Goal: Information Seeking & Learning: Learn about a topic

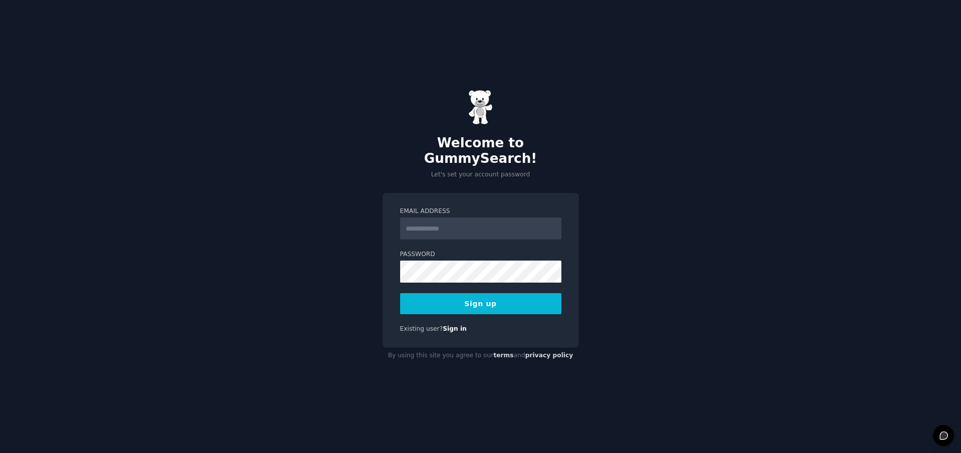
click at [503, 217] on input "Email Address" at bounding box center [480, 228] width 161 height 22
type input "**********"
click at [487, 300] on button "Sign up" at bounding box center [480, 303] width 161 height 21
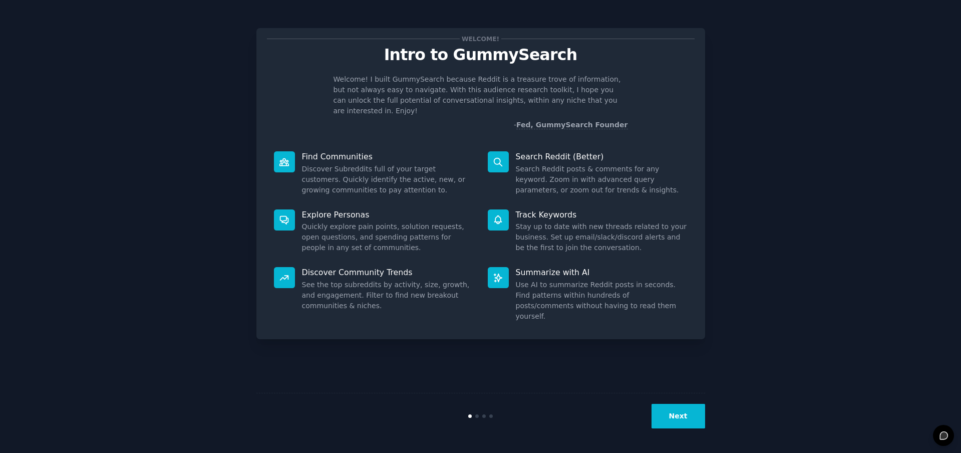
click at [684, 422] on button "Next" at bounding box center [678, 415] width 54 height 25
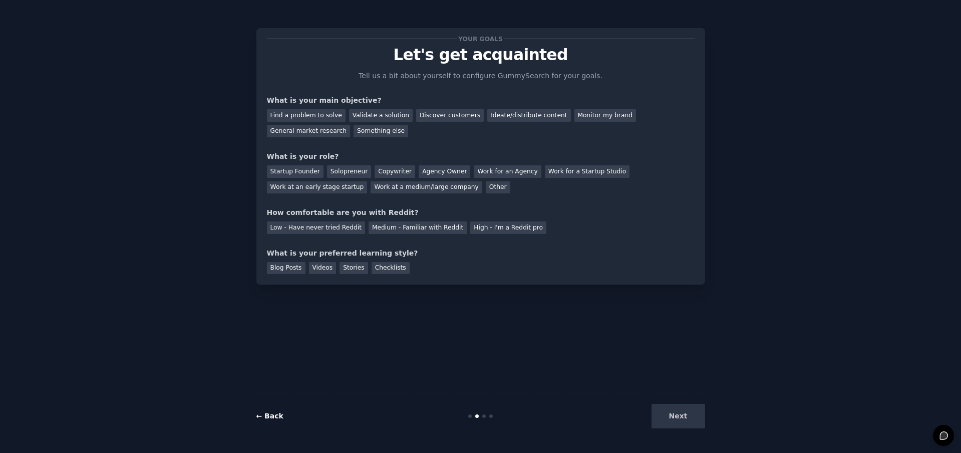
click at [270, 419] on link "← Back" at bounding box center [269, 415] width 27 height 8
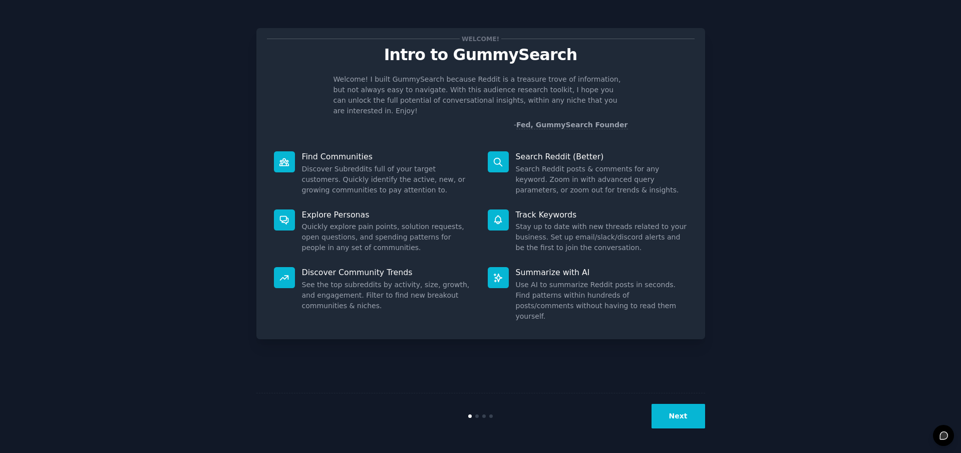
click at [498, 157] on icon at bounding box center [498, 162] width 11 height 11
click at [669, 416] on button "Next" at bounding box center [678, 415] width 54 height 25
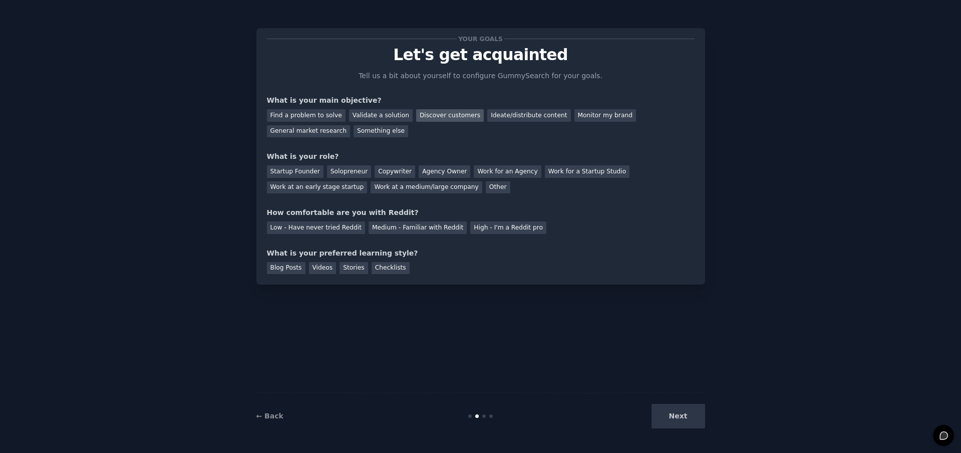
click at [455, 117] on div "Discover customers" at bounding box center [450, 115] width 68 height 13
click at [574, 114] on div "Monitor my brand" at bounding box center [605, 115] width 62 height 13
click at [441, 117] on div "Discover customers" at bounding box center [450, 115] width 68 height 13
click at [309, 174] on div "Startup Founder" at bounding box center [295, 171] width 57 height 13
click at [494, 232] on div "High - I'm a Reddit pro" at bounding box center [508, 227] width 76 height 13
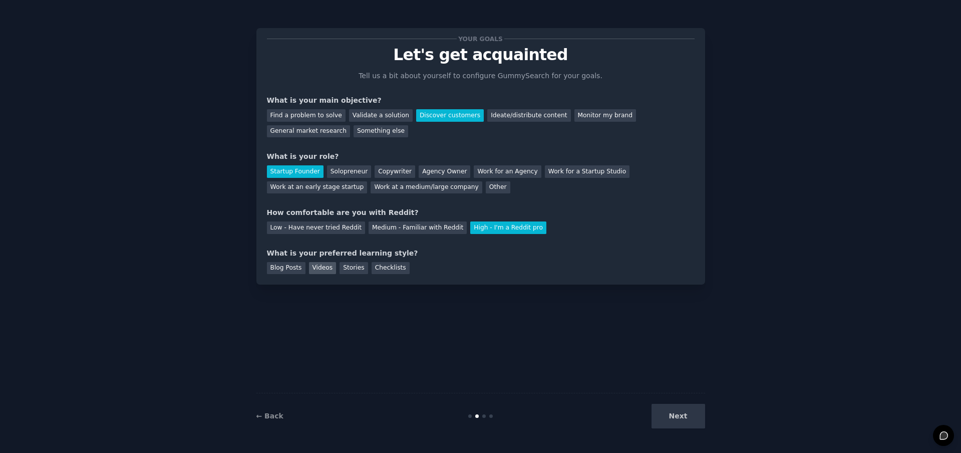
click at [315, 271] on div "Videos" at bounding box center [323, 268] width 28 height 13
click at [699, 419] on button "Next" at bounding box center [678, 415] width 54 height 25
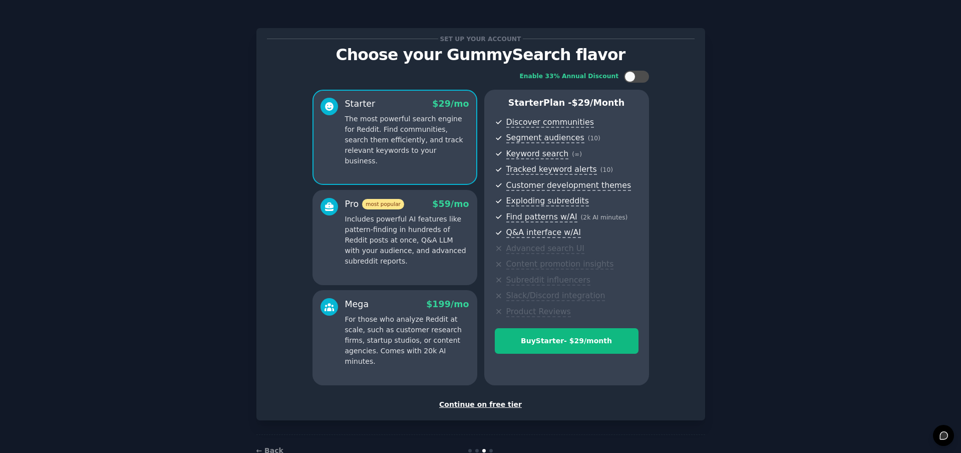
click at [489, 406] on div "Continue on free tier" at bounding box center [481, 404] width 428 height 11
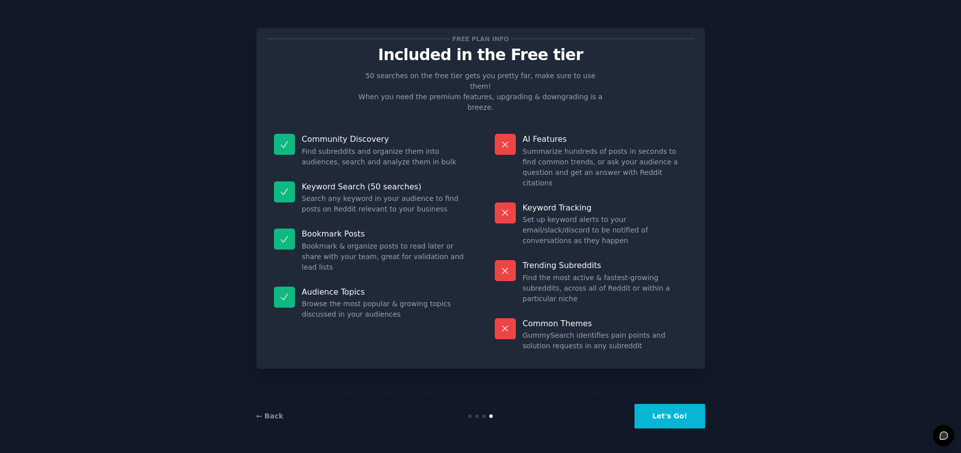
click at [667, 422] on button "Let's Go!" at bounding box center [669, 415] width 70 height 25
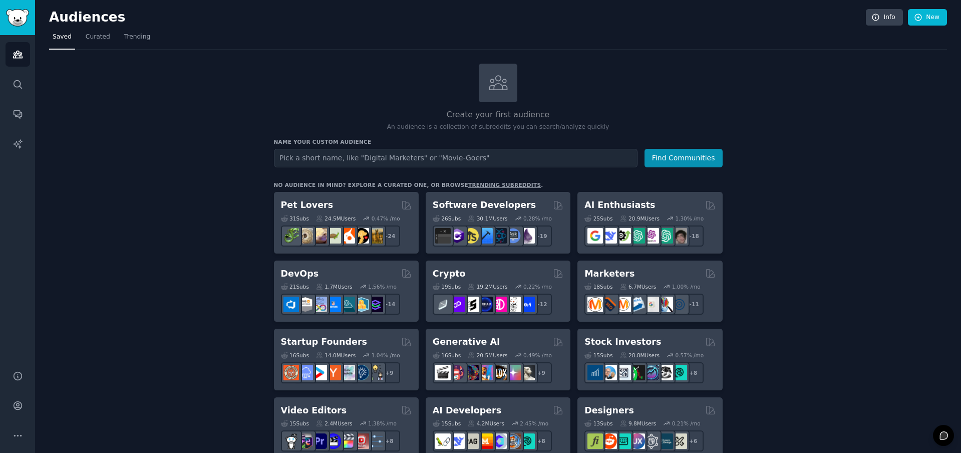
click at [436, 159] on input "text" at bounding box center [455, 158] width 363 height 19
type input "Airbnb hosts"
click at [710, 158] on button "Find Communities" at bounding box center [683, 158] width 78 height 19
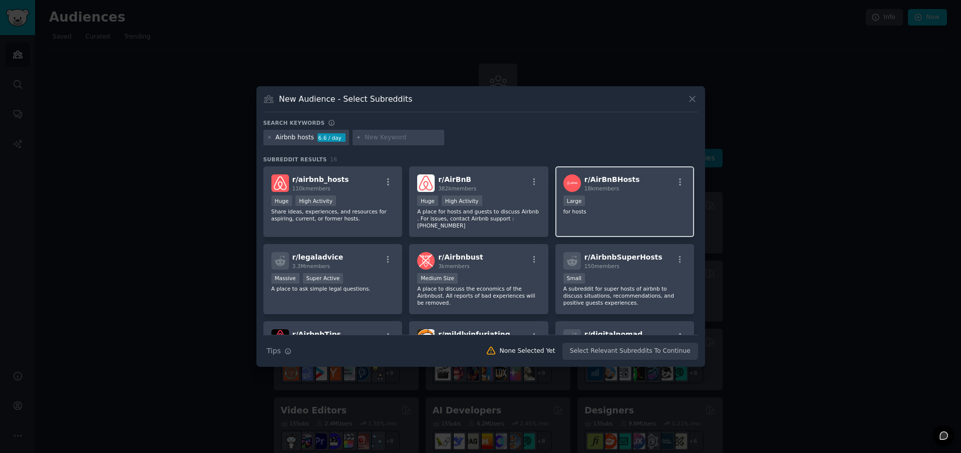
click at [610, 189] on span "18k members" at bounding box center [601, 188] width 35 height 6
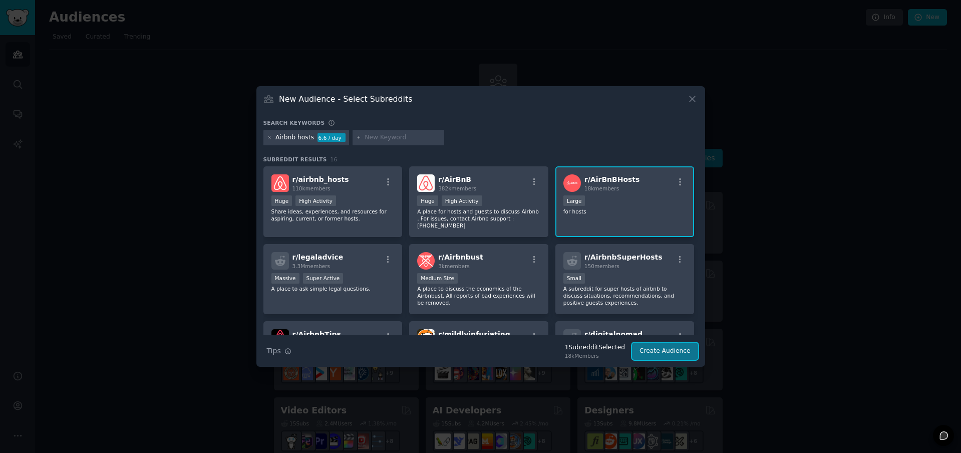
click at [660, 354] on button "Create Audience" at bounding box center [665, 350] width 66 height 17
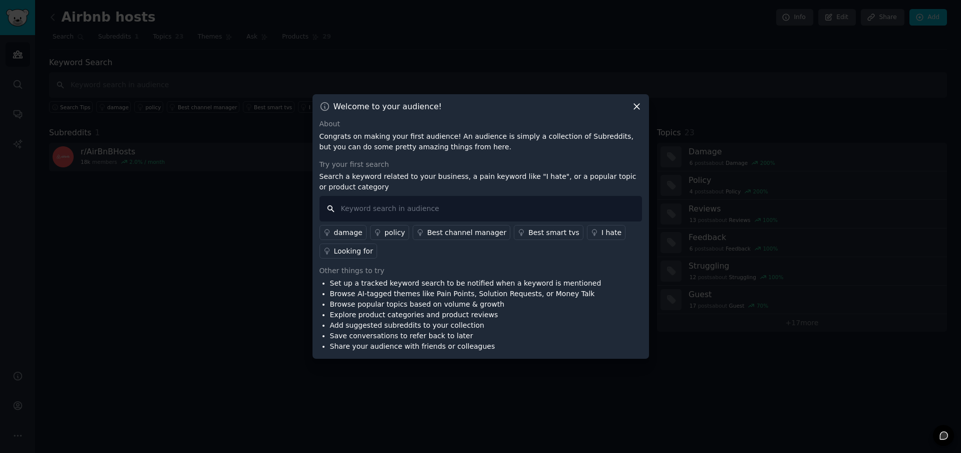
click at [474, 215] on input "text" at bounding box center [480, 209] width 322 height 26
type input "guidebook"
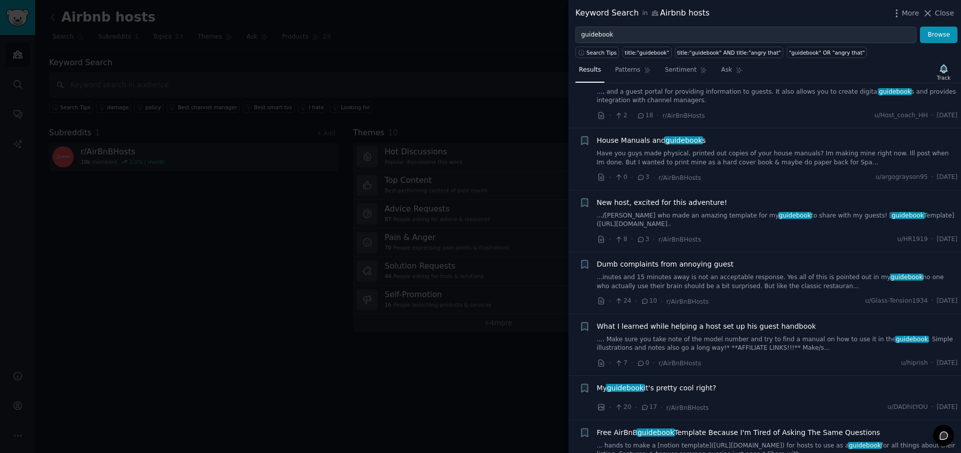
scroll to position [433, 0]
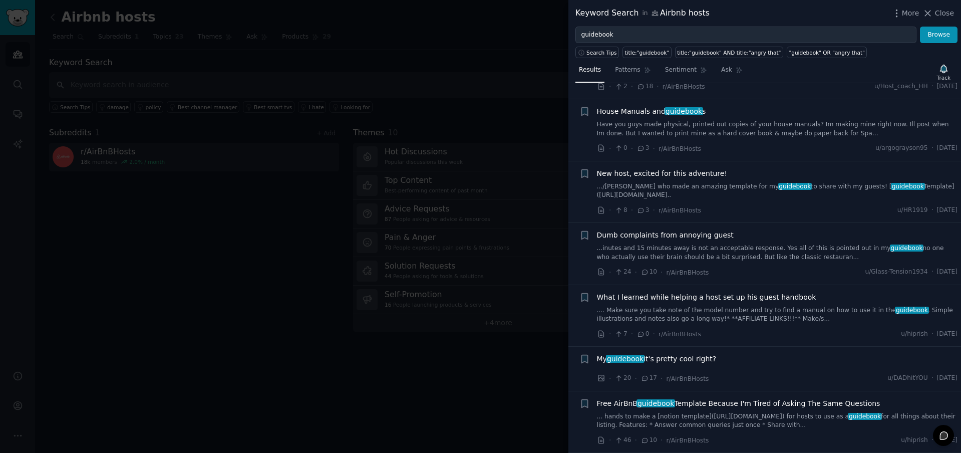
click at [680, 364] on div "My guidebook it's pretty cool right?" at bounding box center [777, 360] width 361 height 14
click at [682, 360] on span "My guidebook it's pretty cool right?" at bounding box center [657, 358] width 120 height 11
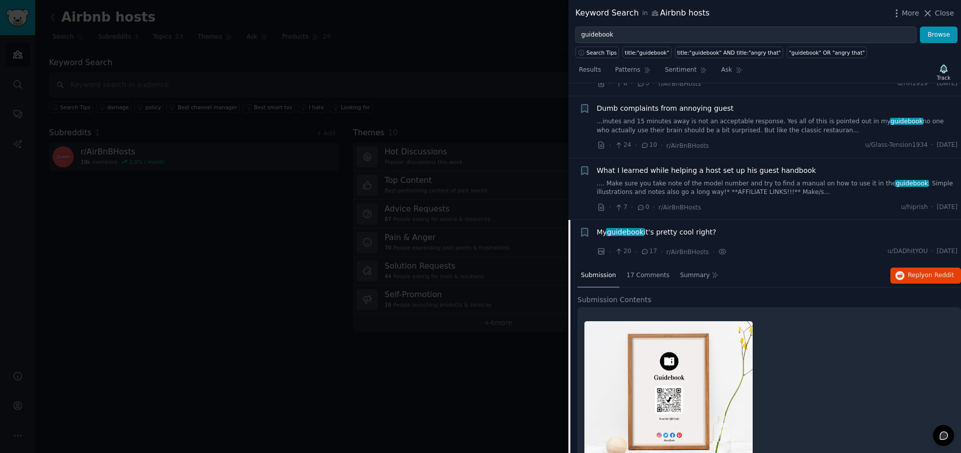
scroll to position [526, 0]
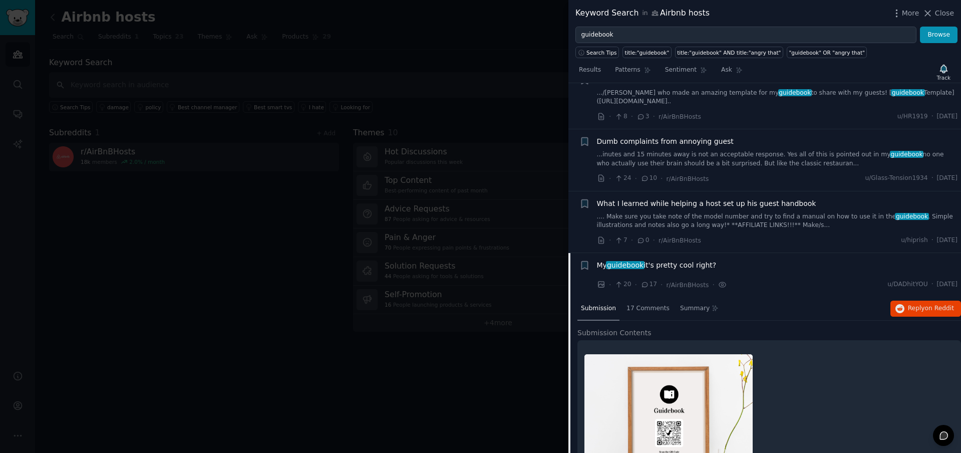
click at [449, 250] on div at bounding box center [480, 226] width 961 height 453
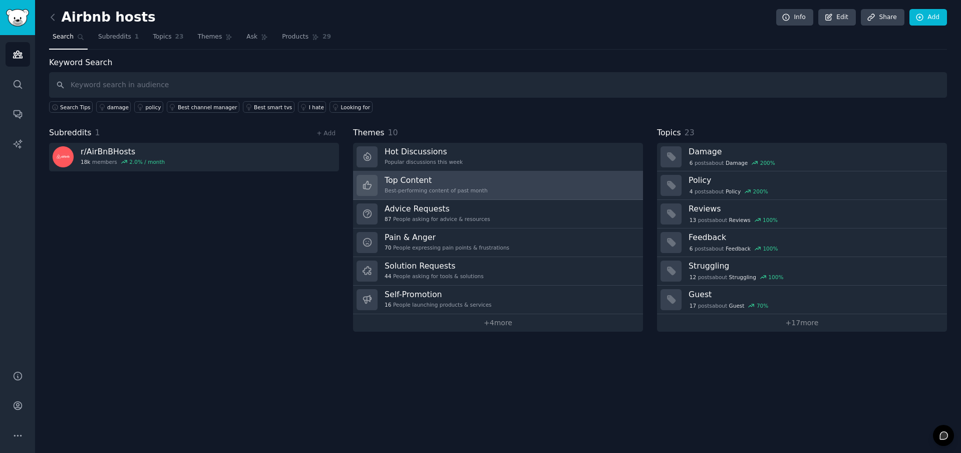
click at [418, 187] on div "Best-performing content of past month" at bounding box center [435, 190] width 103 height 7
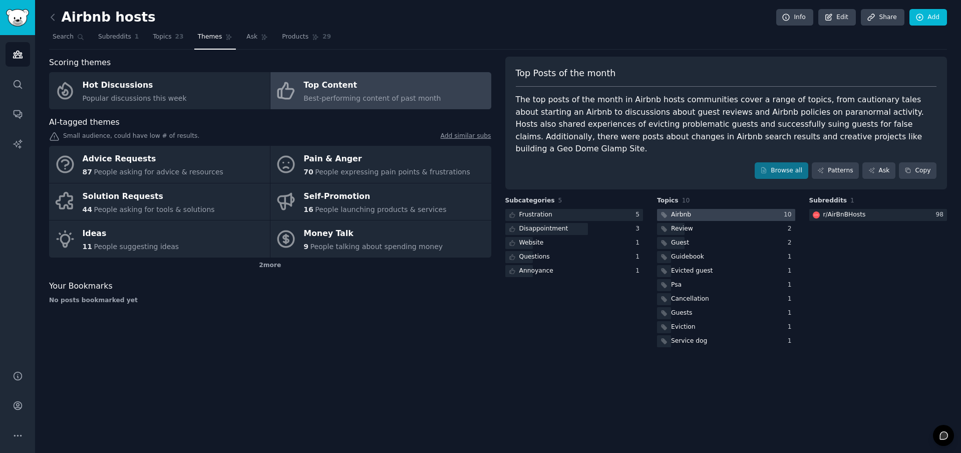
click at [704, 209] on div at bounding box center [726, 215] width 138 height 13
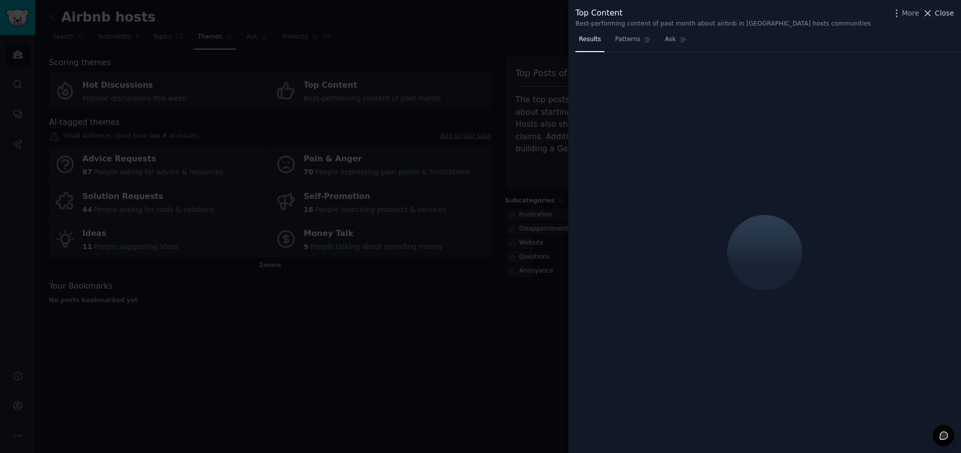
click at [936, 13] on span "Close" at bounding box center [944, 13] width 19 height 11
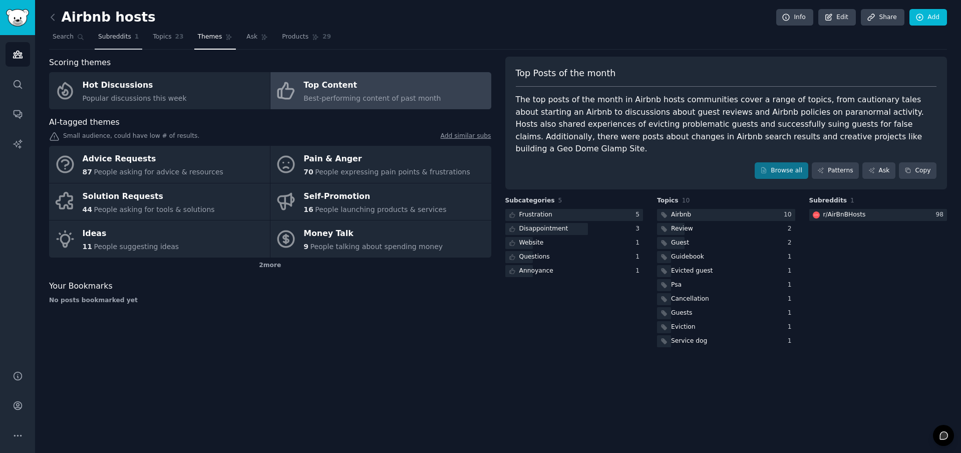
click at [112, 38] on span "Subreddits" at bounding box center [114, 37] width 33 height 9
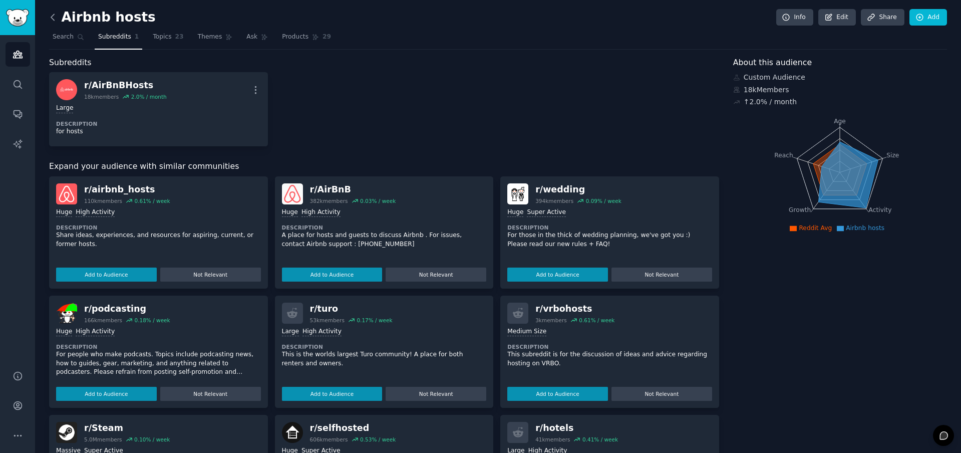
click at [53, 20] on icon at bounding box center [52, 17] width 3 height 6
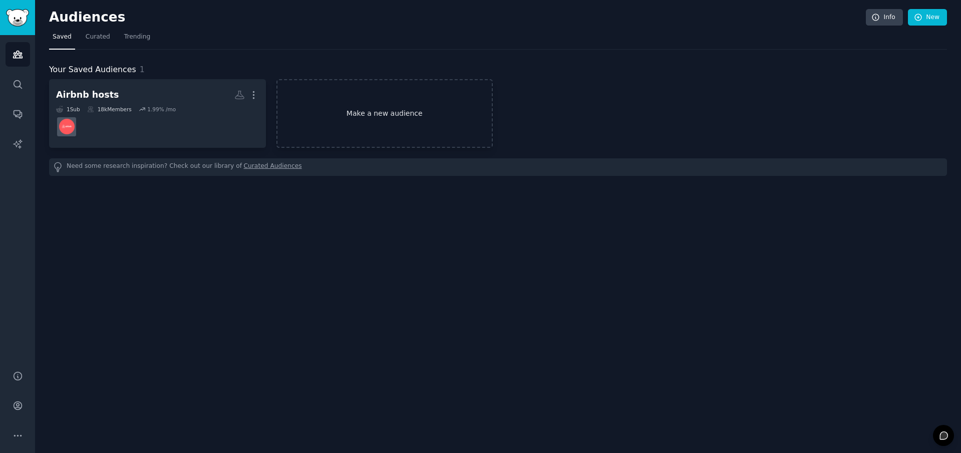
click at [401, 121] on link "Make a new audience" at bounding box center [384, 113] width 217 height 69
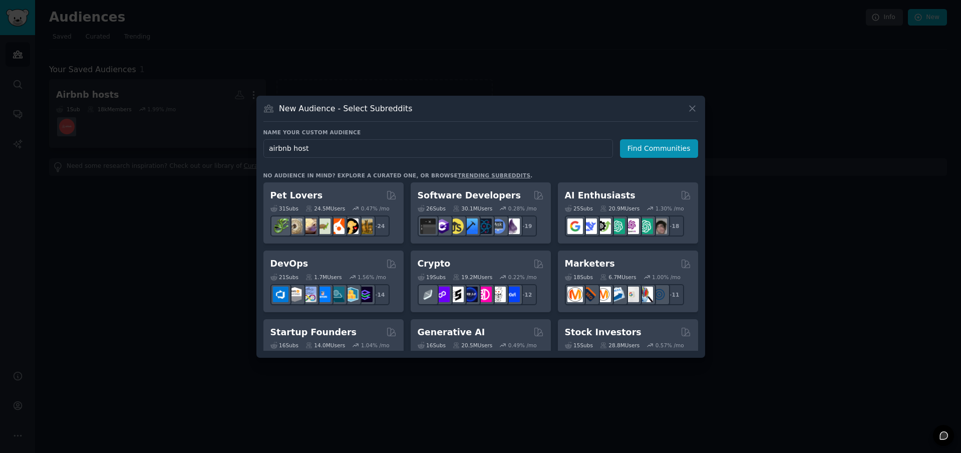
type input "airbnb hosts"
click button "Find Communities" at bounding box center [659, 148] width 78 height 19
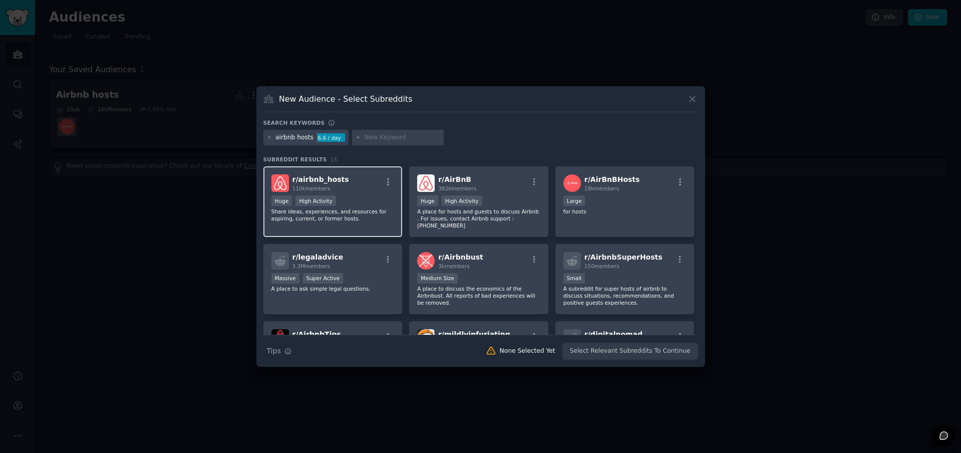
click at [371, 196] on div "Huge High Activity" at bounding box center [332, 201] width 123 height 13
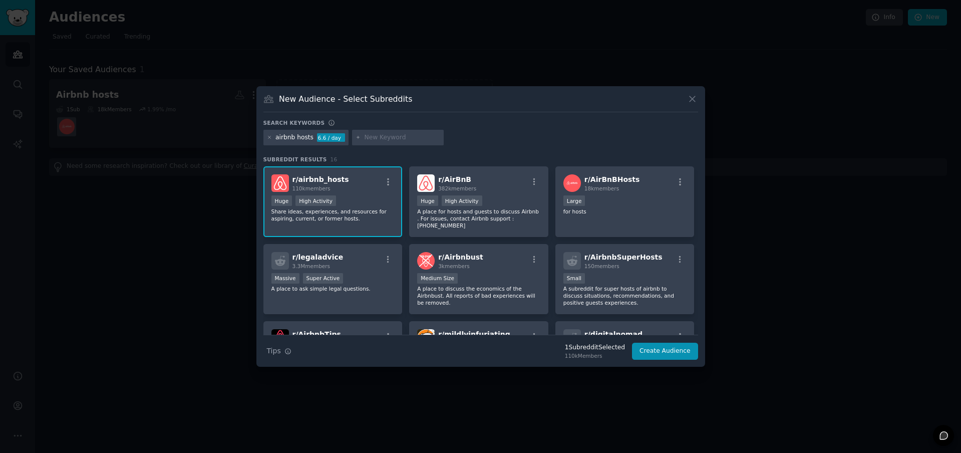
click at [665, 359] on div "Search Tips Tips 1 Subreddit Selected 110k Members Create Audience" at bounding box center [480, 346] width 435 height 25
click at [655, 352] on button "Create Audience" at bounding box center [665, 350] width 66 height 17
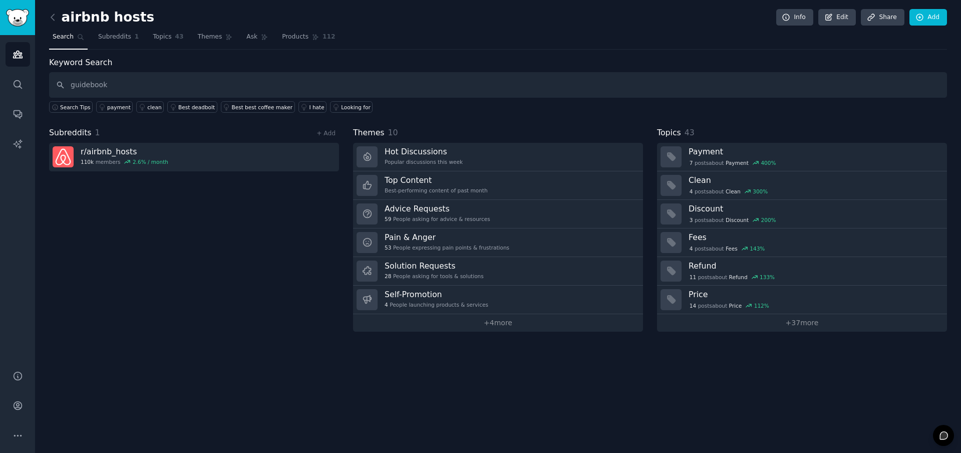
type input "guidebook"
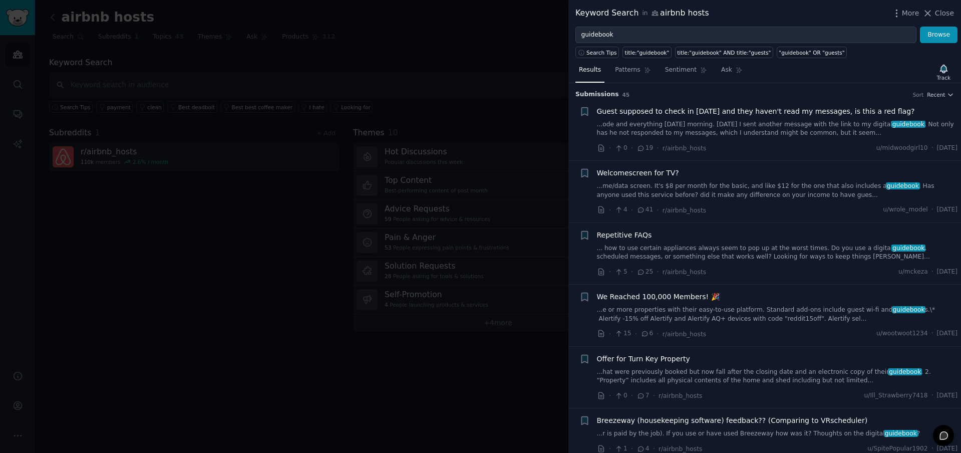
click at [734, 127] on link "...ode and everything [DATE] morning. [DATE] I sent another message with the li…" at bounding box center [777, 129] width 361 height 18
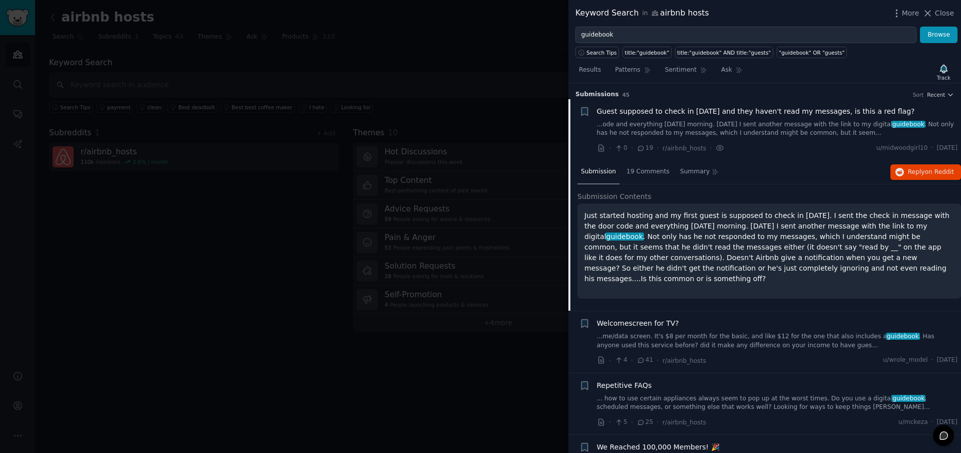
scroll to position [16, 0]
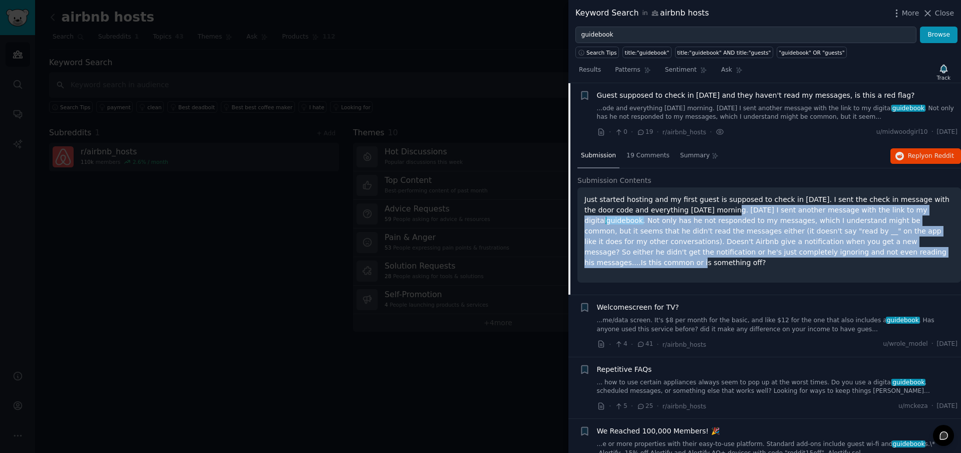
drag, startPoint x: 710, startPoint y: 213, endPoint x: 849, endPoint y: 256, distance: 145.8
click at [847, 257] on p "Just started hosting and my first guest is supposed to check in [DATE]. I sent …" at bounding box center [768, 231] width 369 height 74
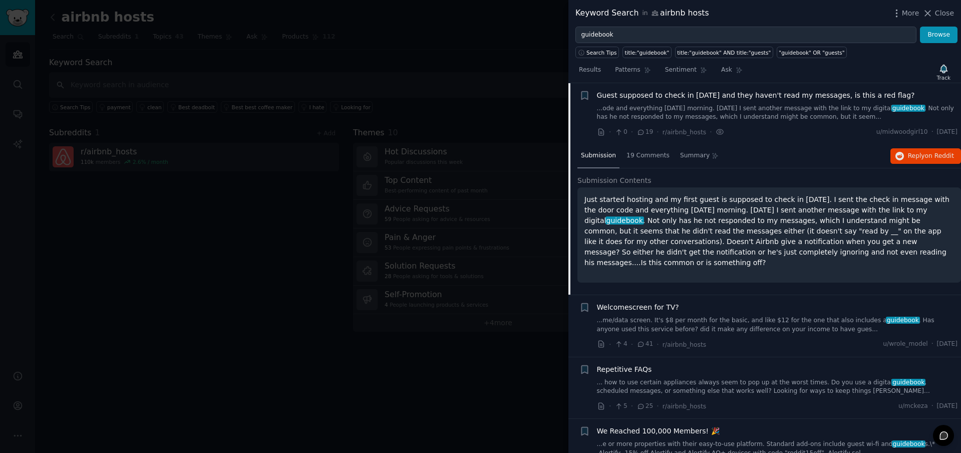
click at [850, 256] on p "Just started hosting and my first guest is supposed to check in [DATE]. I sent …" at bounding box center [768, 231] width 369 height 74
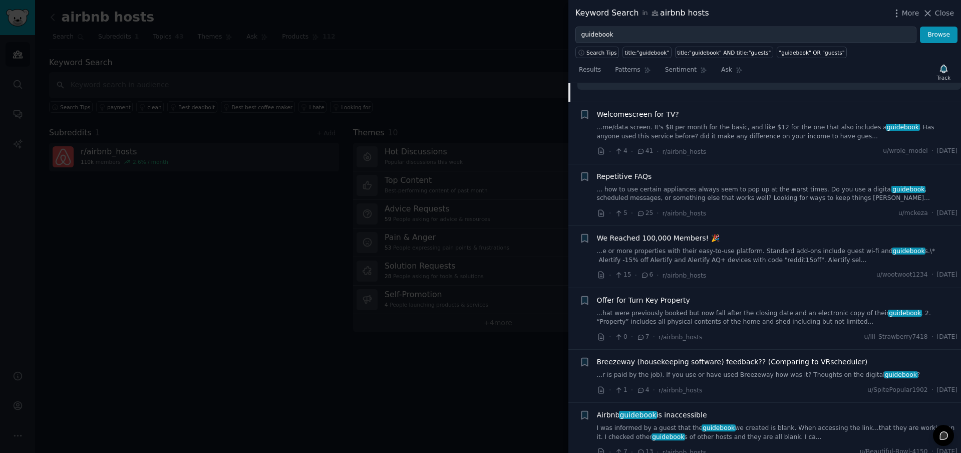
scroll to position [221, 0]
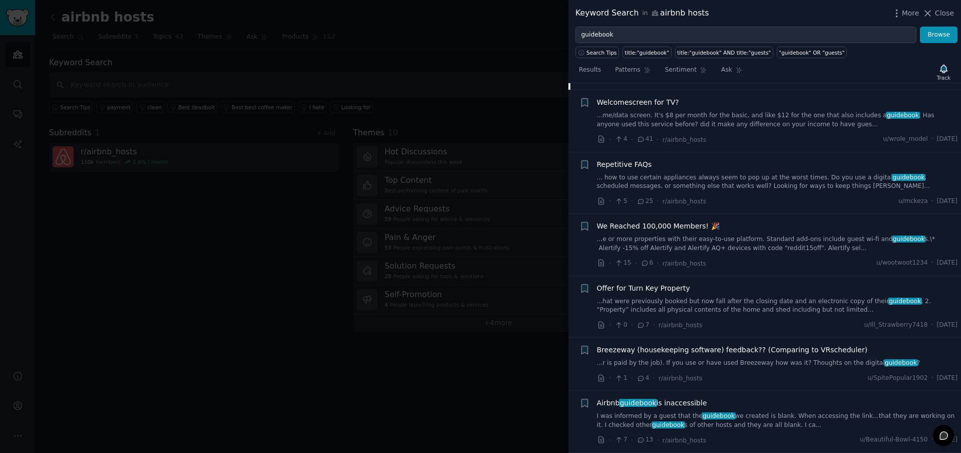
click at [468, 109] on div at bounding box center [480, 226] width 961 height 453
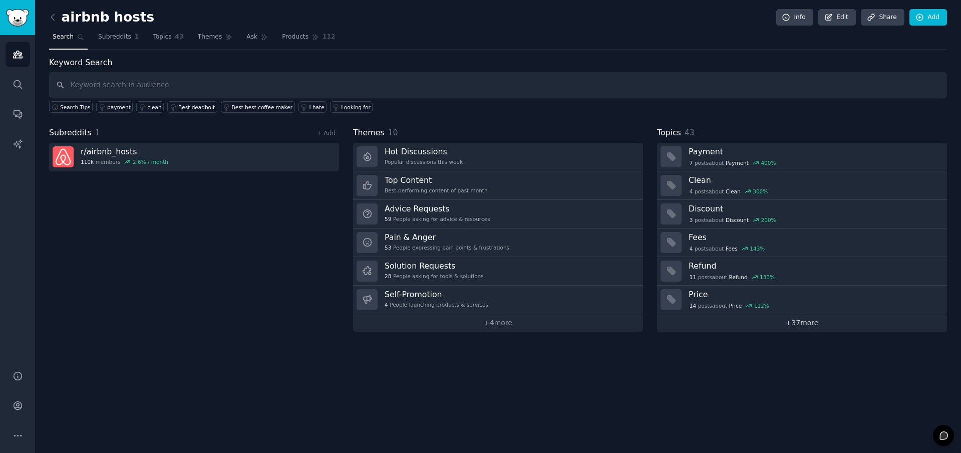
click at [773, 329] on link "+ 37 more" at bounding box center [802, 323] width 290 height 18
